Goal: Check status: Check status

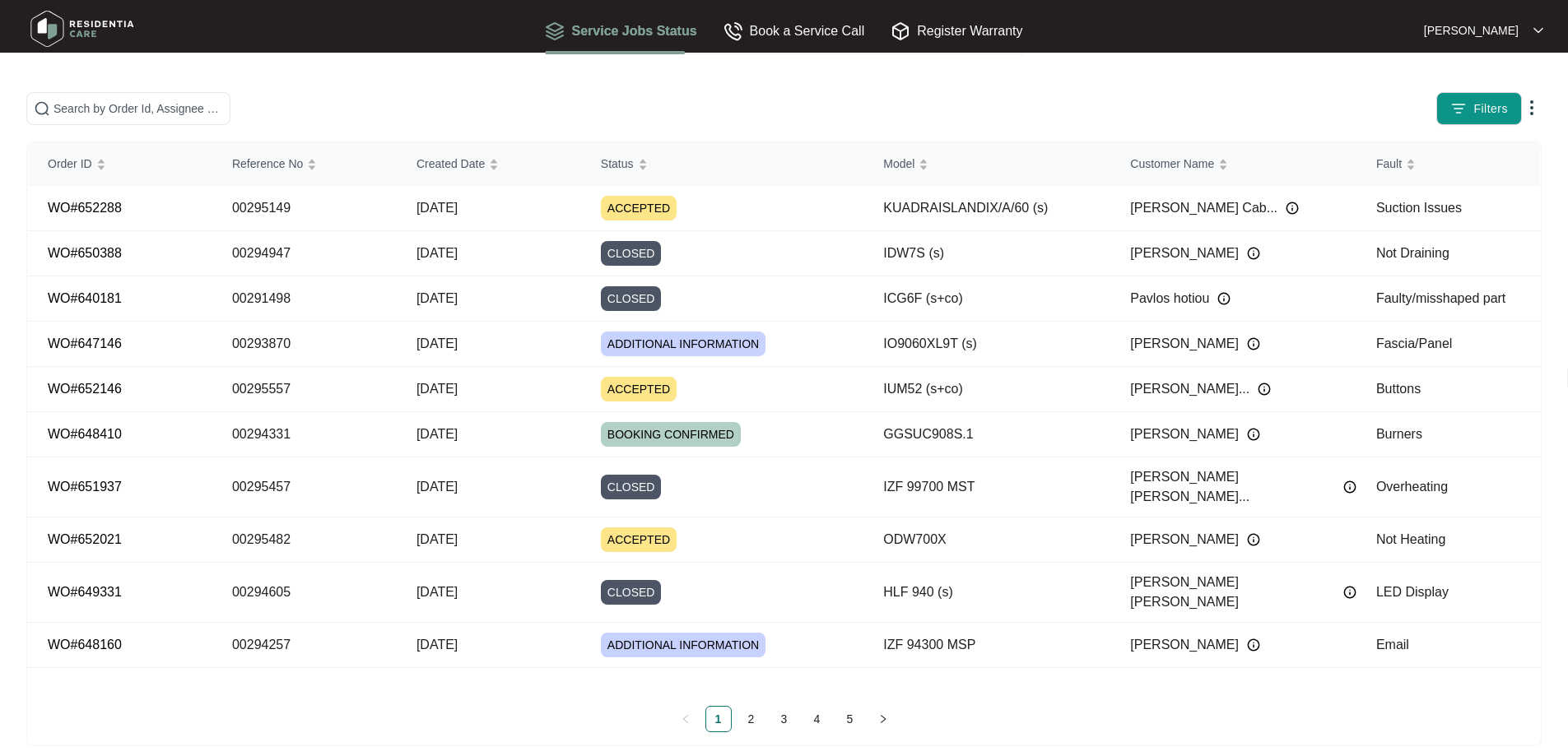
click at [230, 96] on span at bounding box center [128, 108] width 204 height 33
paste input "00293866"
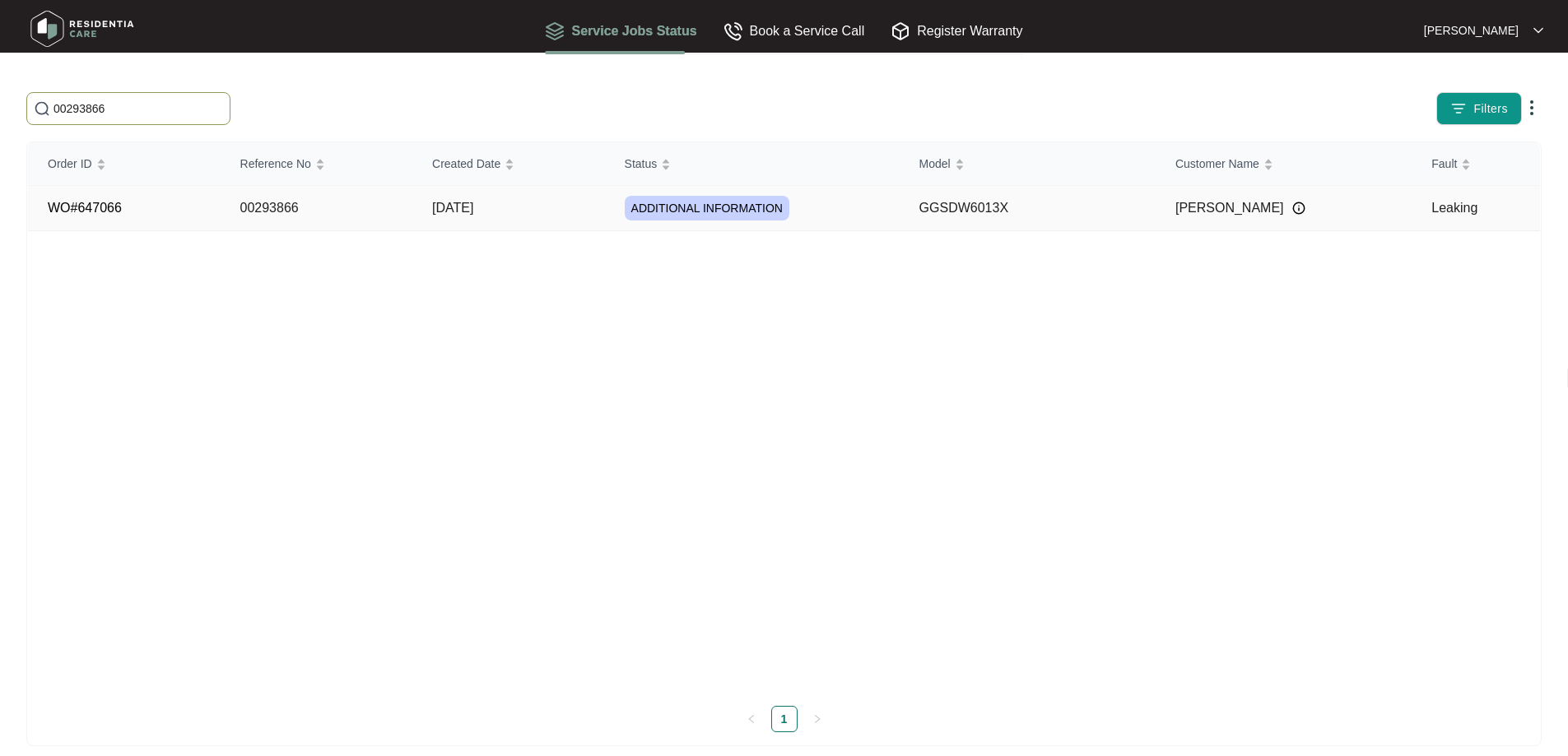
type input "00293866"
click at [675, 210] on span "ADDITIONAL INFORMATION" at bounding box center [706, 208] width 164 height 25
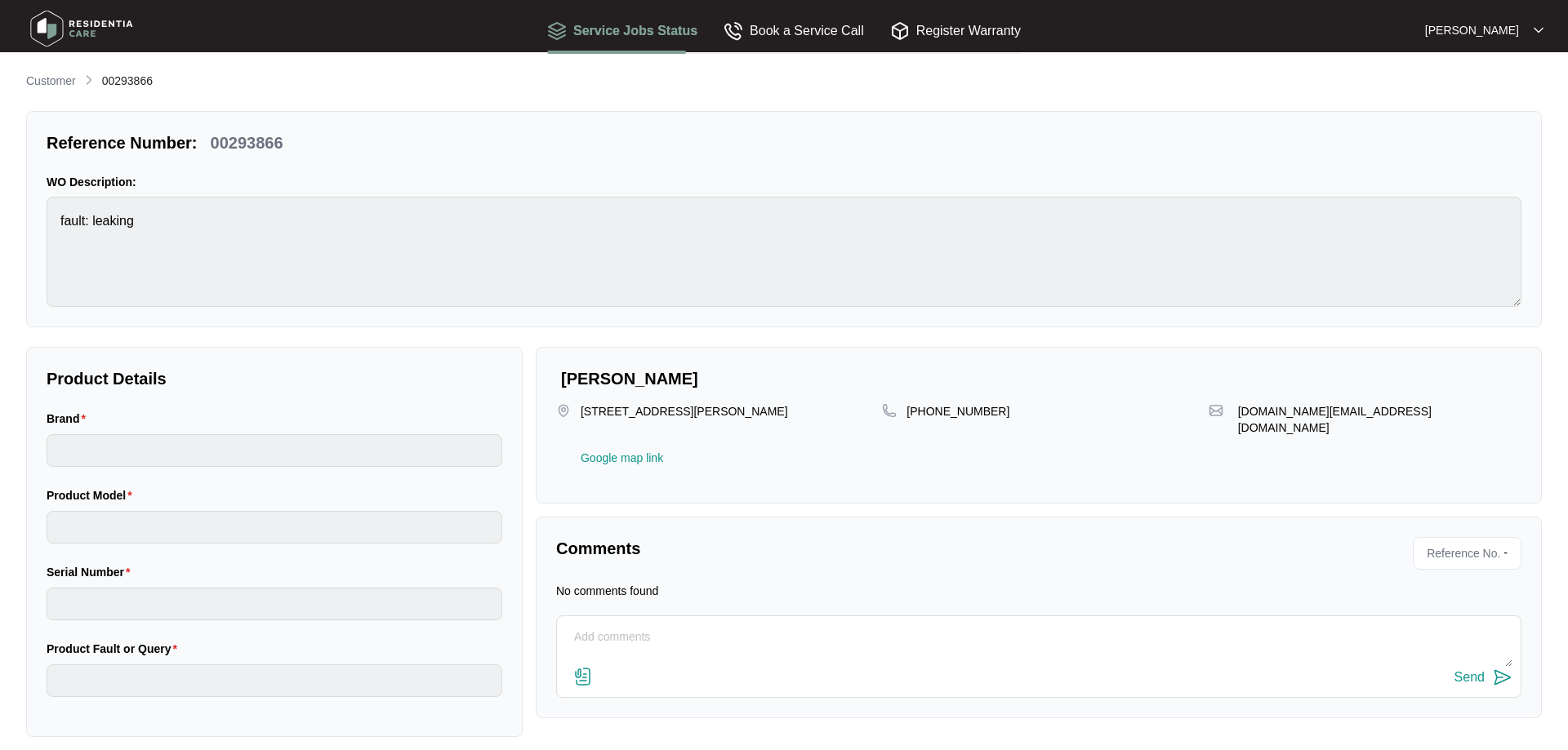
type input "[PERSON_NAME]"
type input "GGSDW6013X"
type input "Leaking"
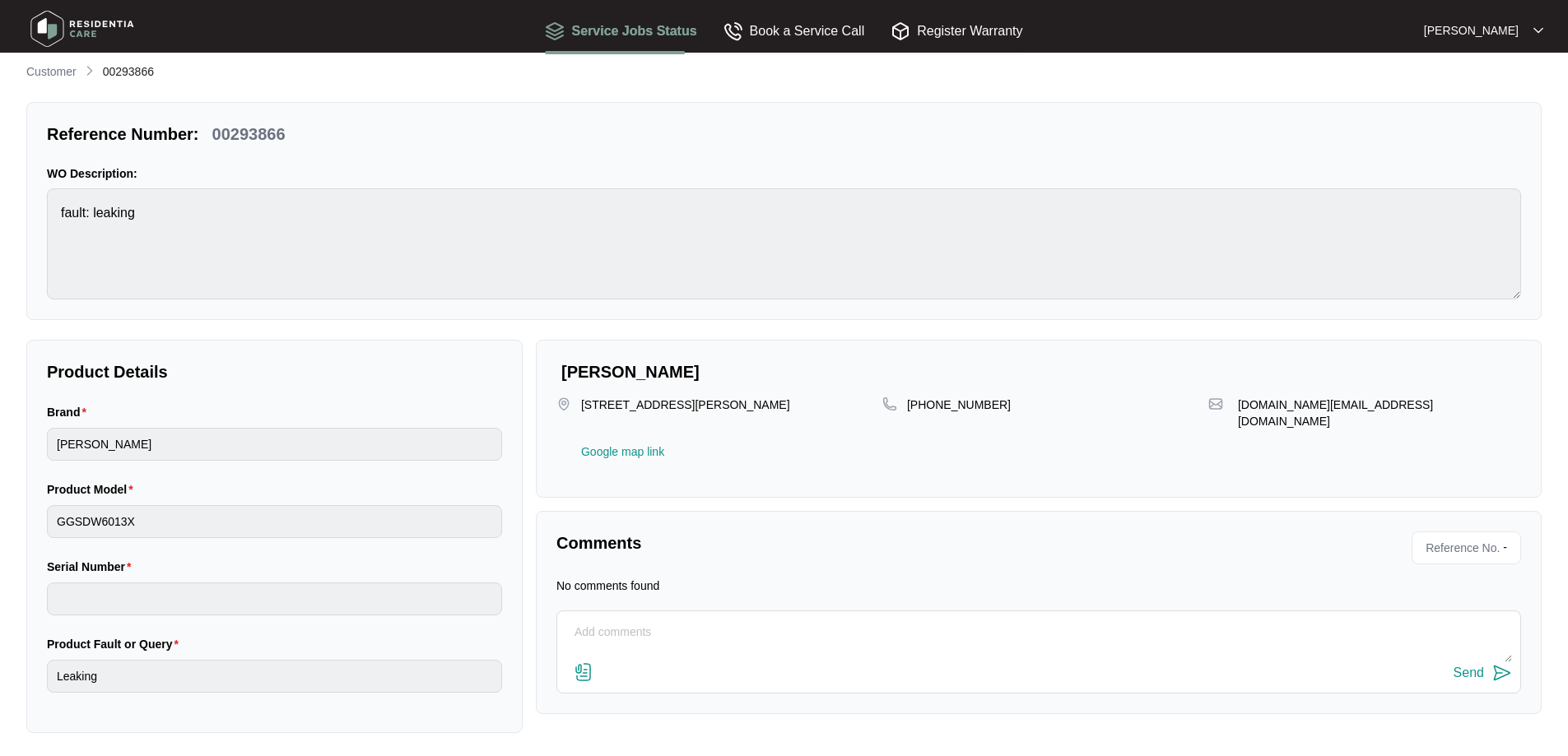
scroll to position [13, 0]
click at [60, 70] on p "Customer" at bounding box center [52, 68] width 50 height 17
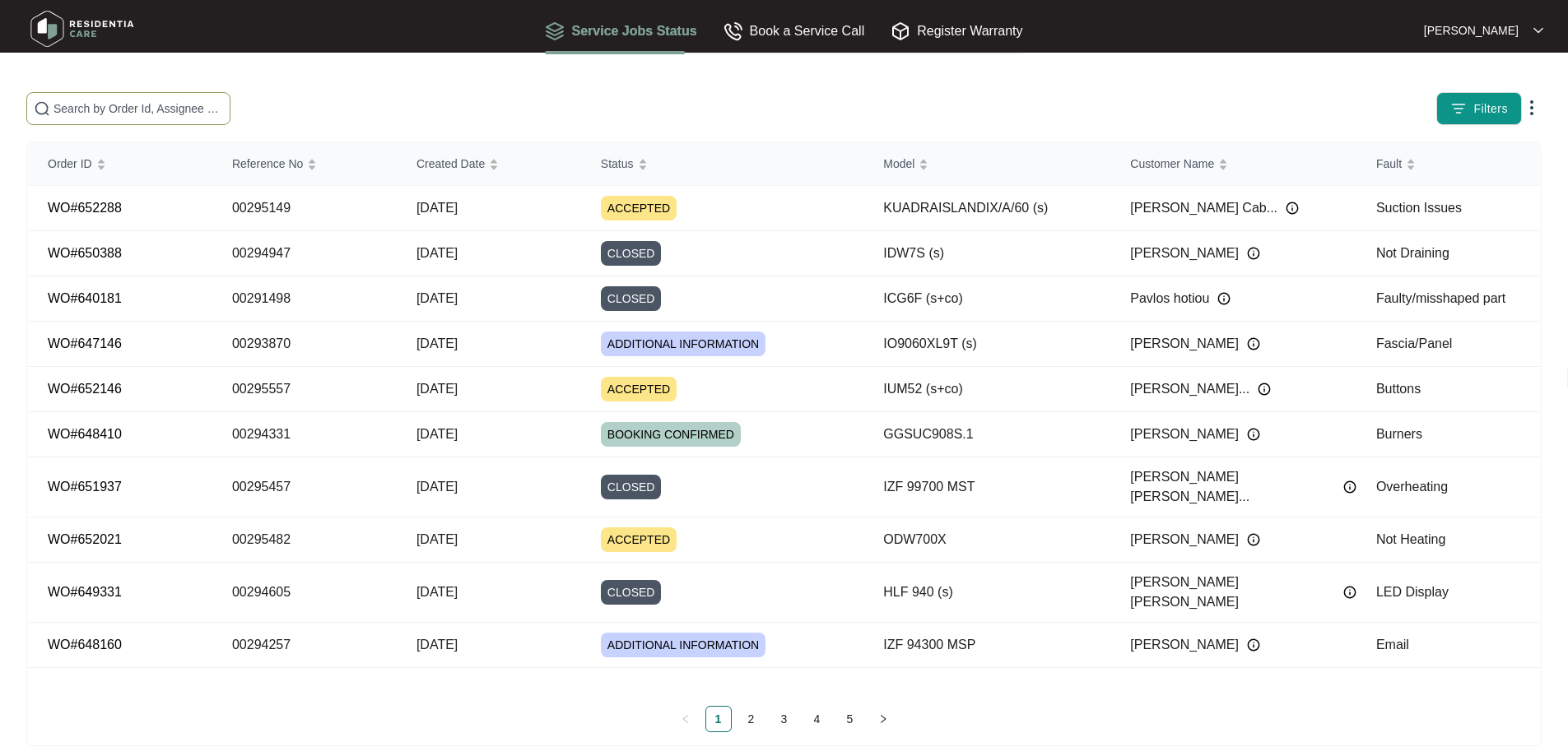
click at [223, 115] on input "text" at bounding box center [138, 108] width 169 height 18
paste input "00293870"
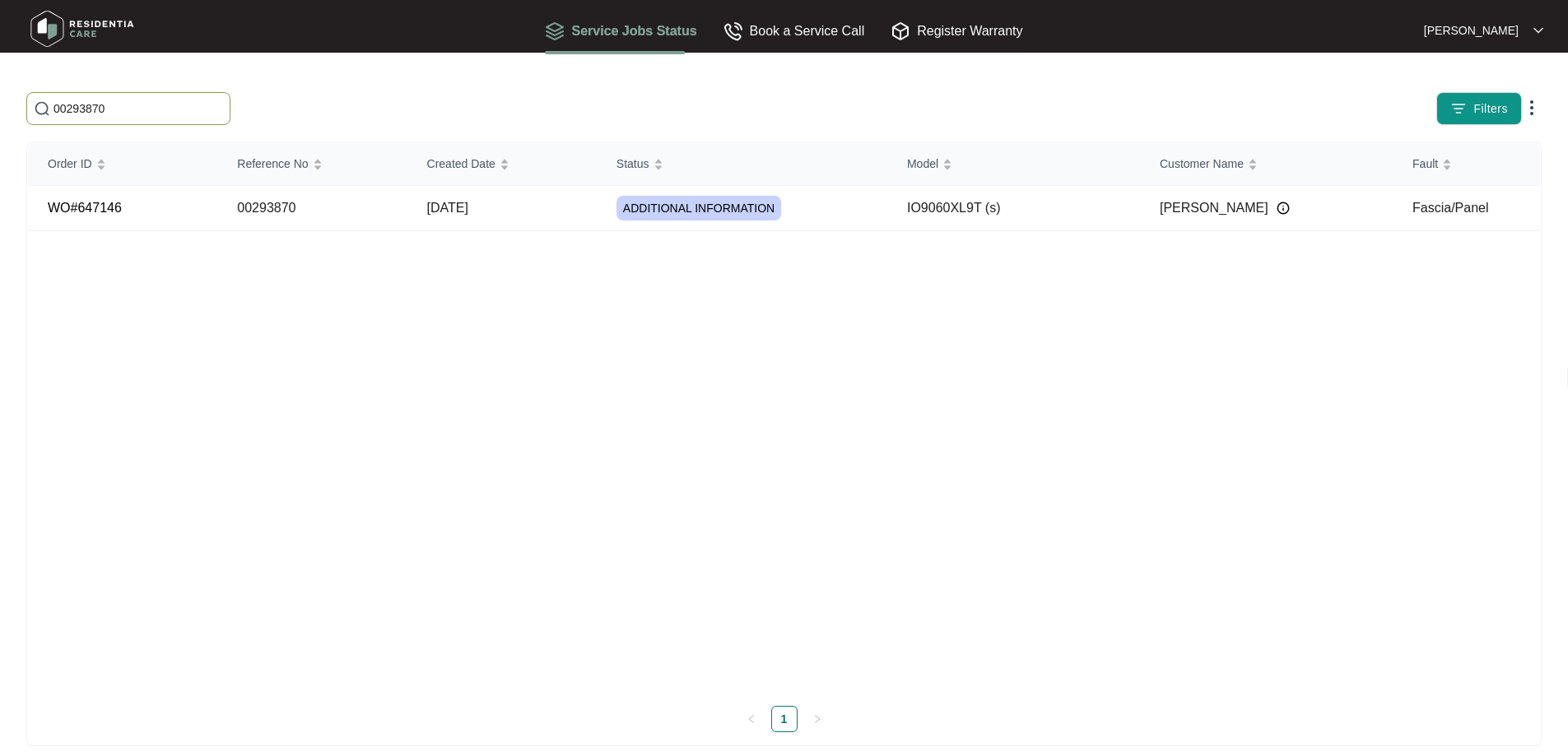
click at [223, 108] on input "00293870" at bounding box center [138, 108] width 169 height 18
paste input "5457"
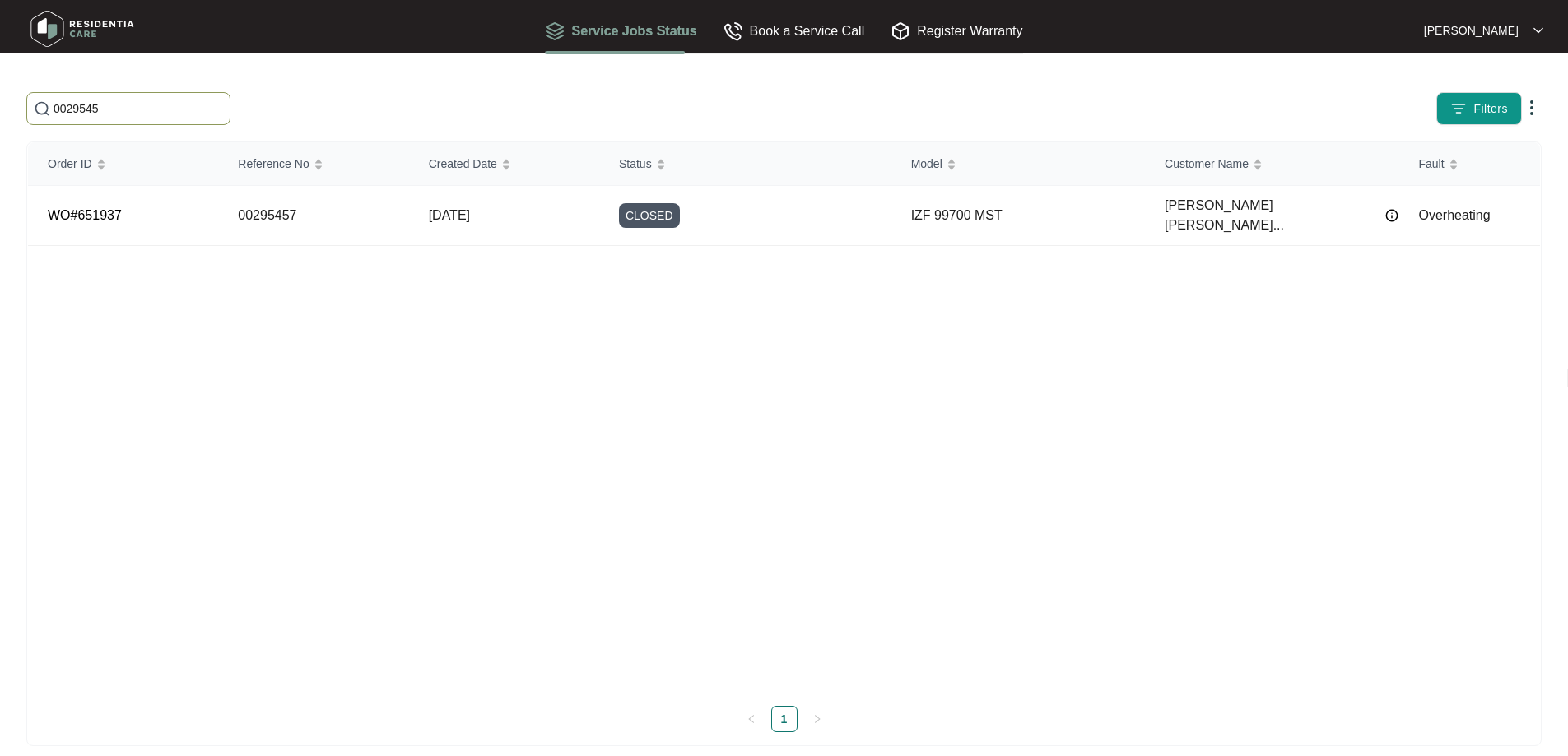
paste input "7"
type input "00295457"
click at [731, 206] on div "CLOSED" at bounding box center [755, 216] width 273 height 25
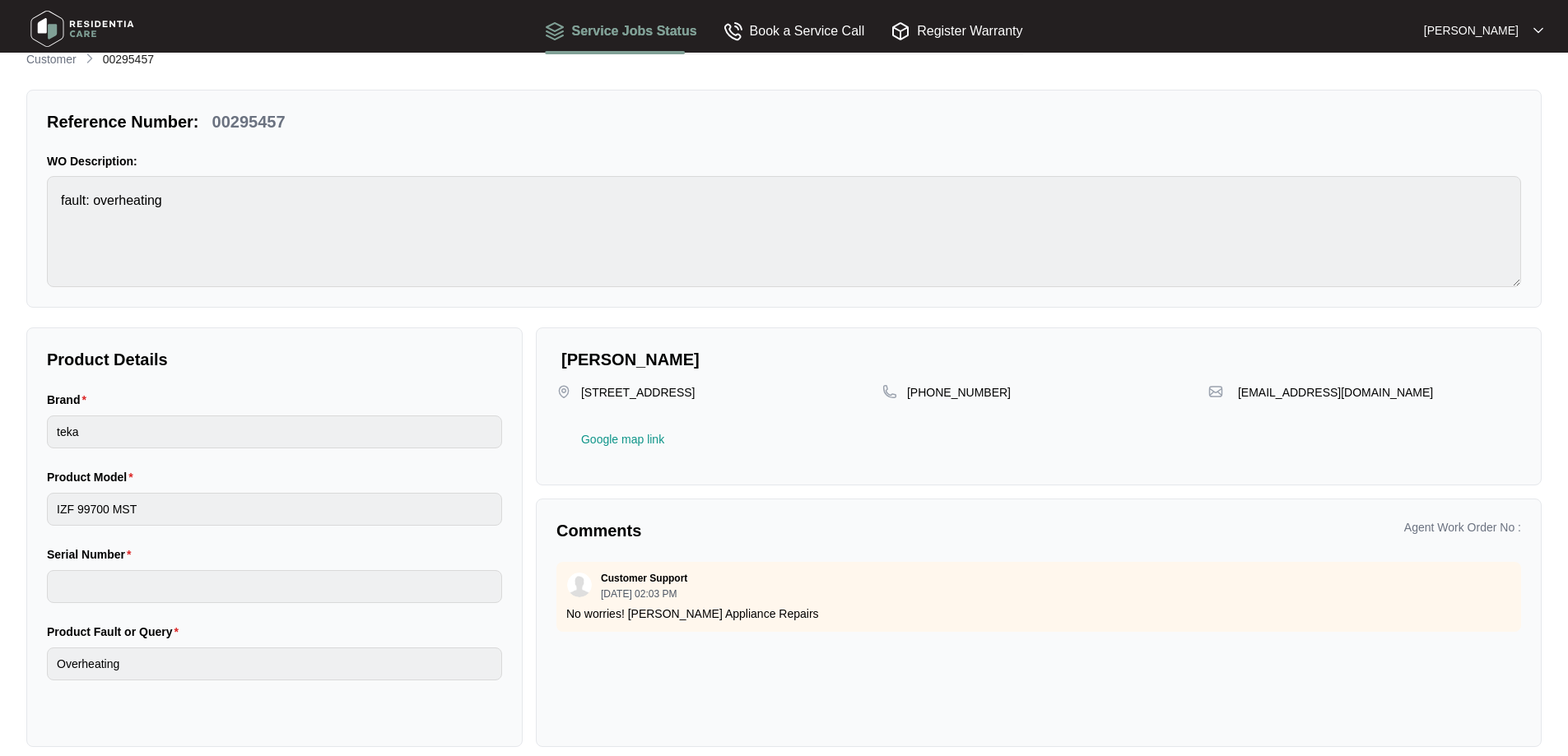
scroll to position [39, 0]
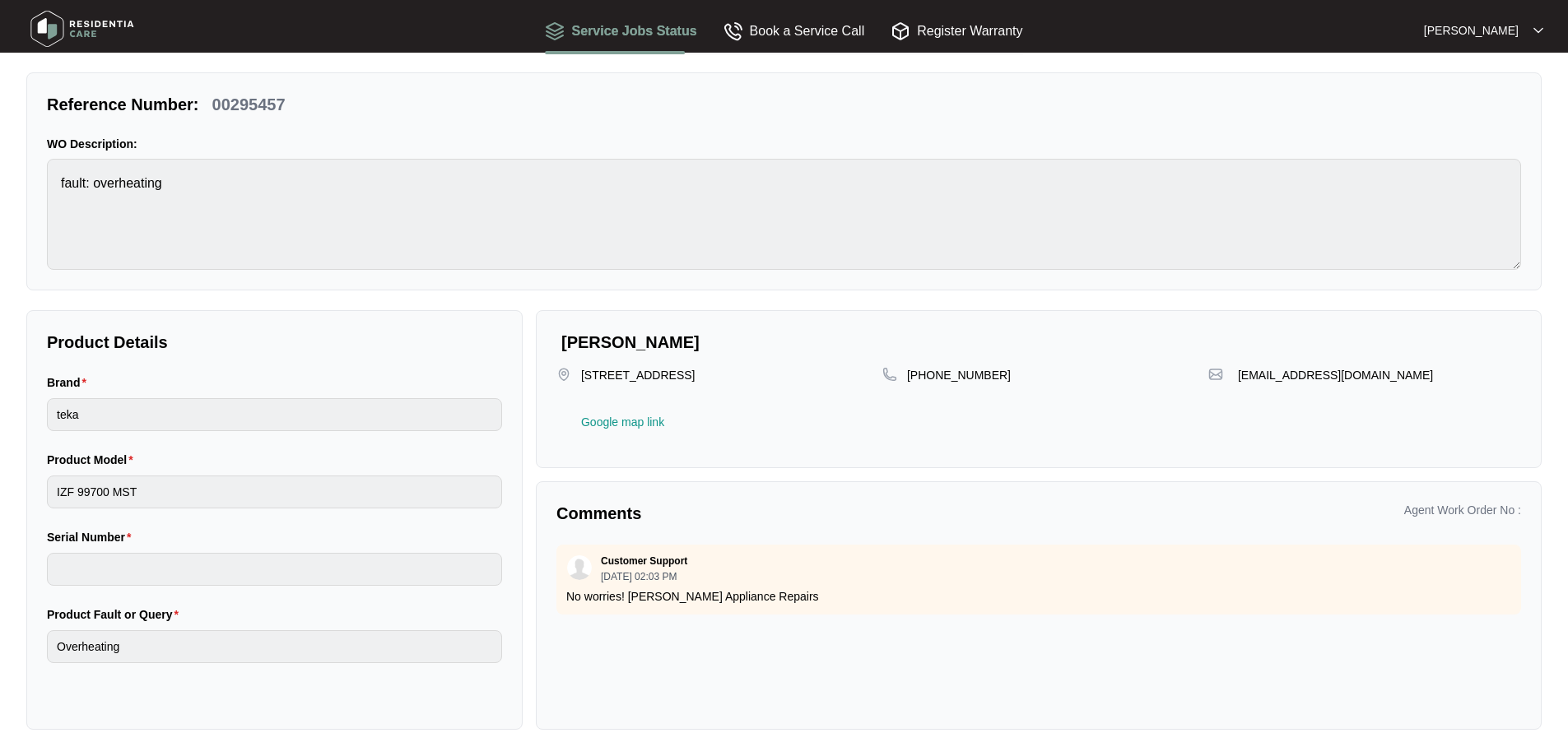
click at [1505, 28] on p "[PERSON_NAME]" at bounding box center [1471, 31] width 95 height 17
click at [1045, 118] on div "Reference Number: 00295457 WO Description: fault: overheating" at bounding box center [784, 182] width 1515 height 218
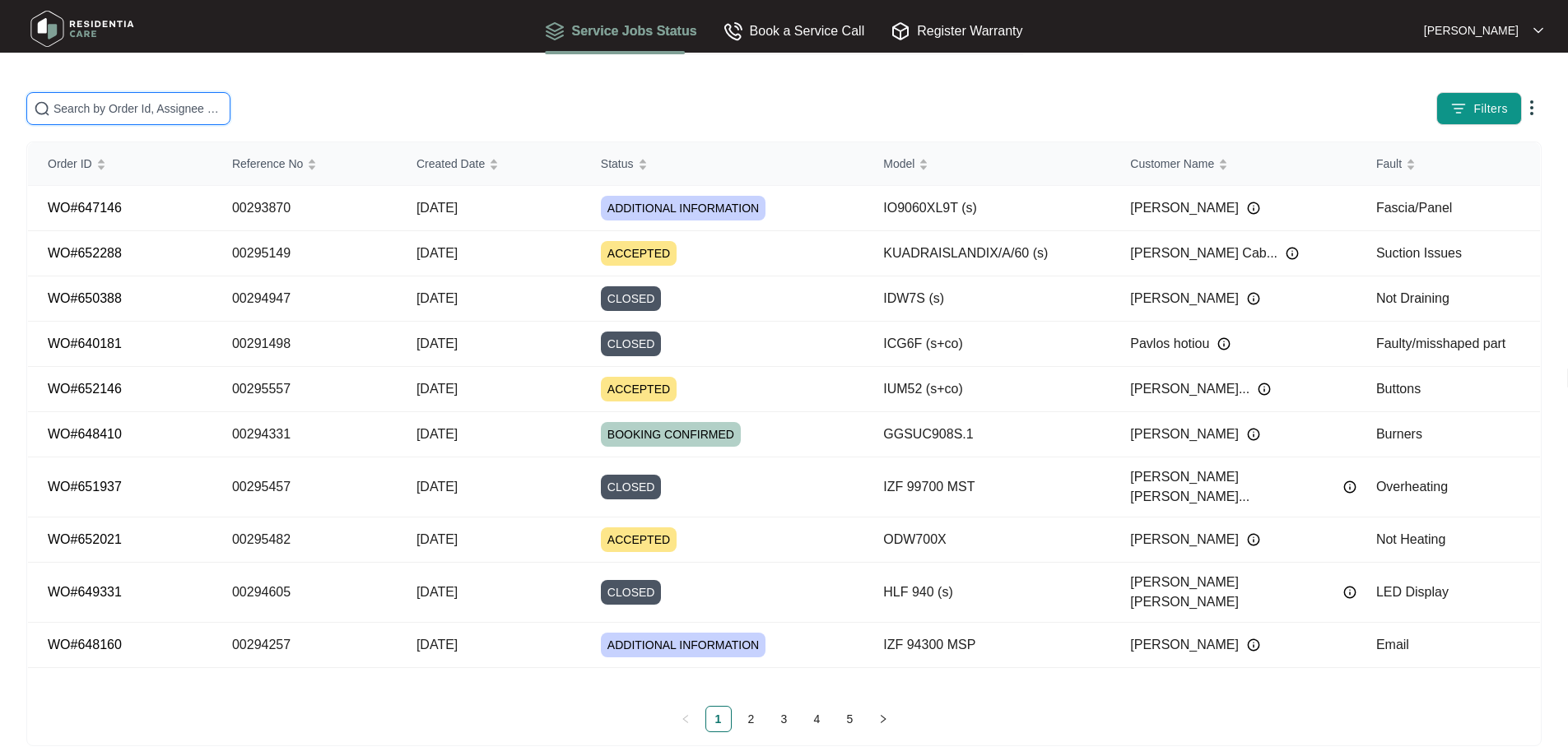
click at [223, 105] on input "text" at bounding box center [138, 108] width 169 height 18
click at [188, 108] on input "text" at bounding box center [138, 108] width 169 height 18
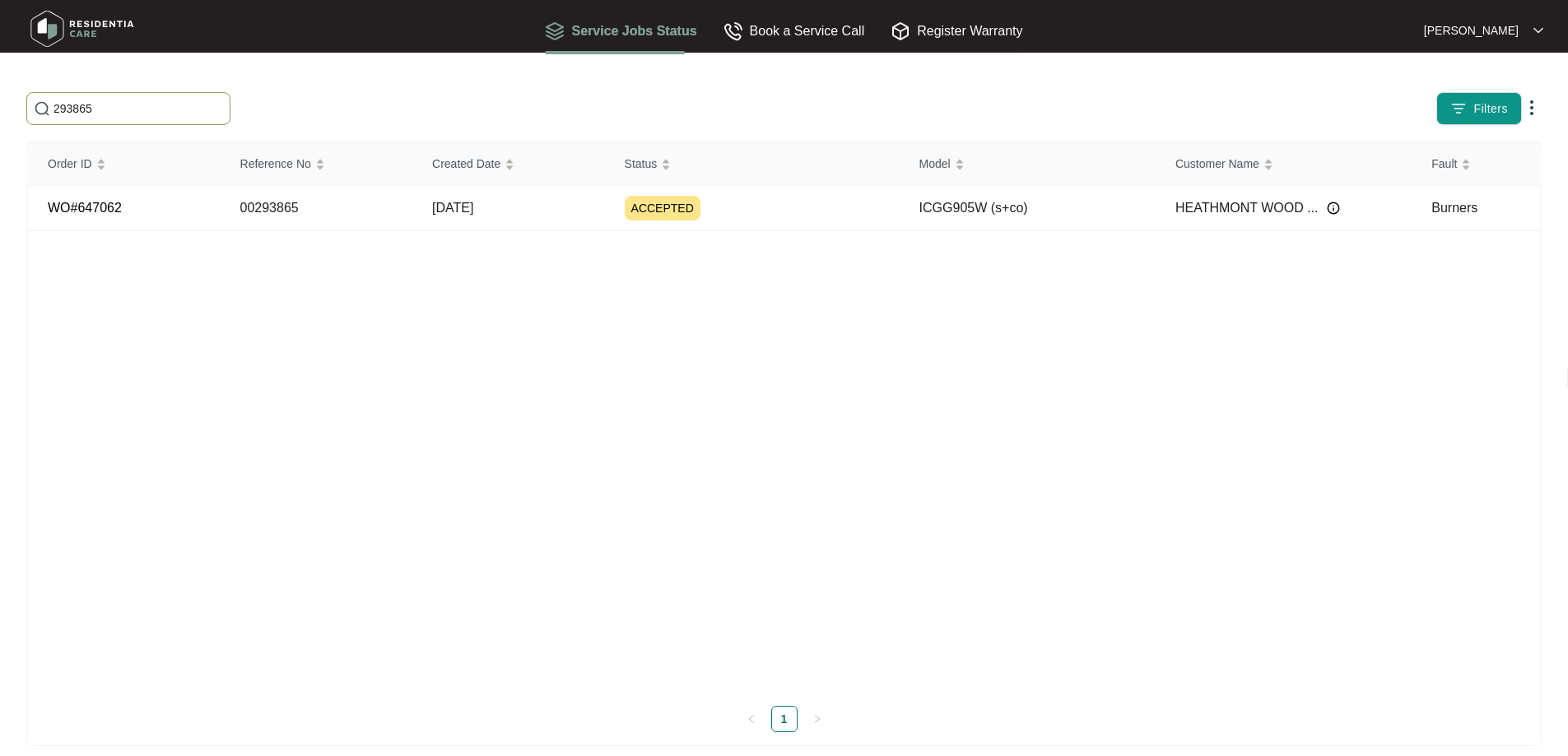
type input "293865"
